Goal: Entertainment & Leisure: Browse casually

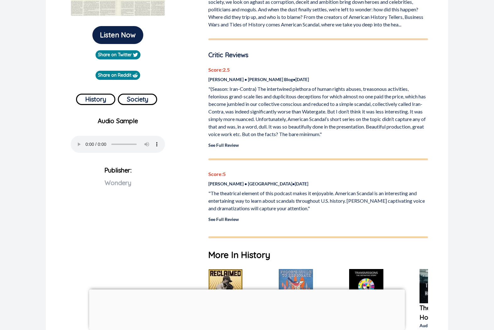
scroll to position [158, 0]
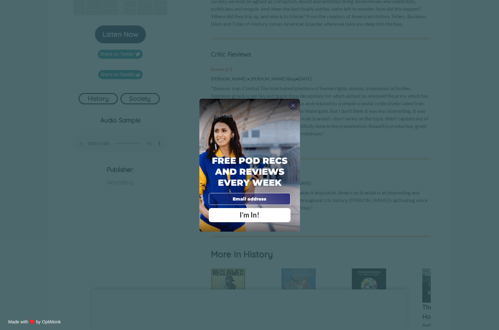
click at [295, 104] on span "X" at bounding box center [293, 105] width 4 height 6
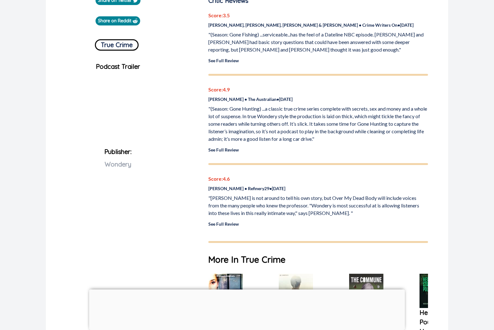
scroll to position [212, 0]
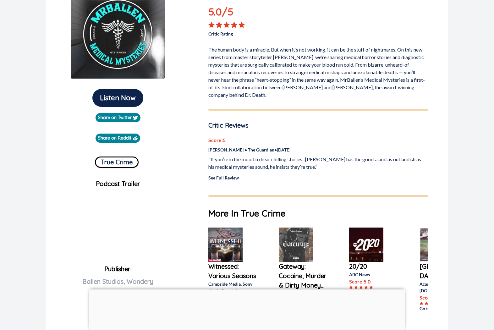
scroll to position [91, 0]
